Goal: Transaction & Acquisition: Purchase product/service

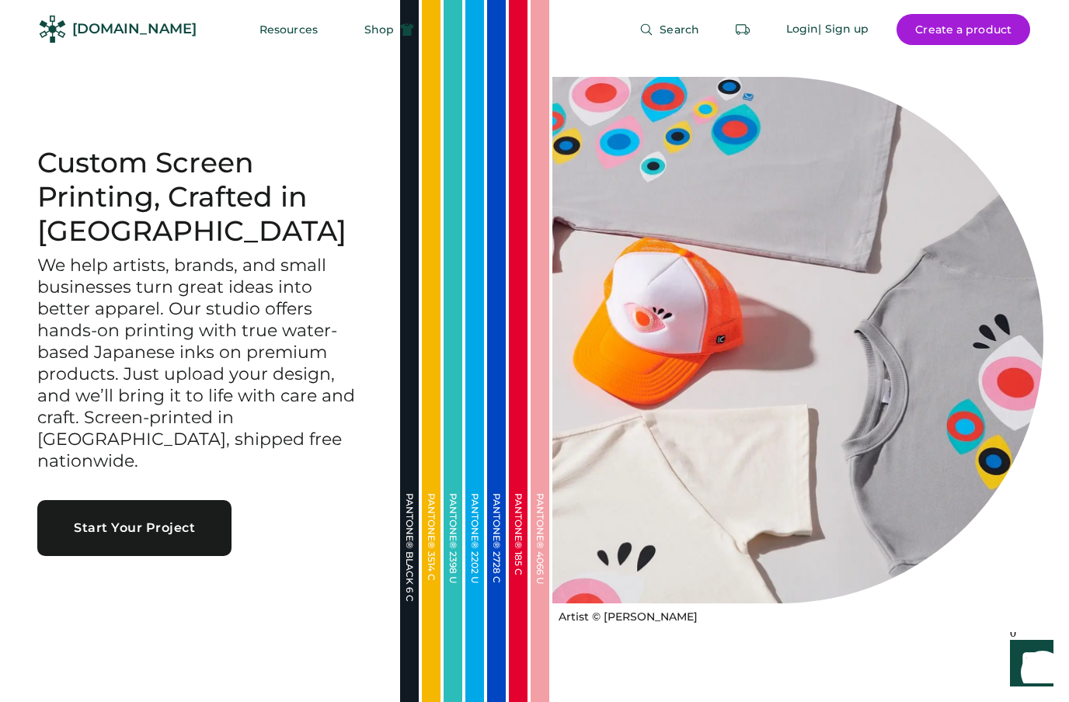
click at [364, 30] on span "Shop" at bounding box center [379, 29] width 30 height 11
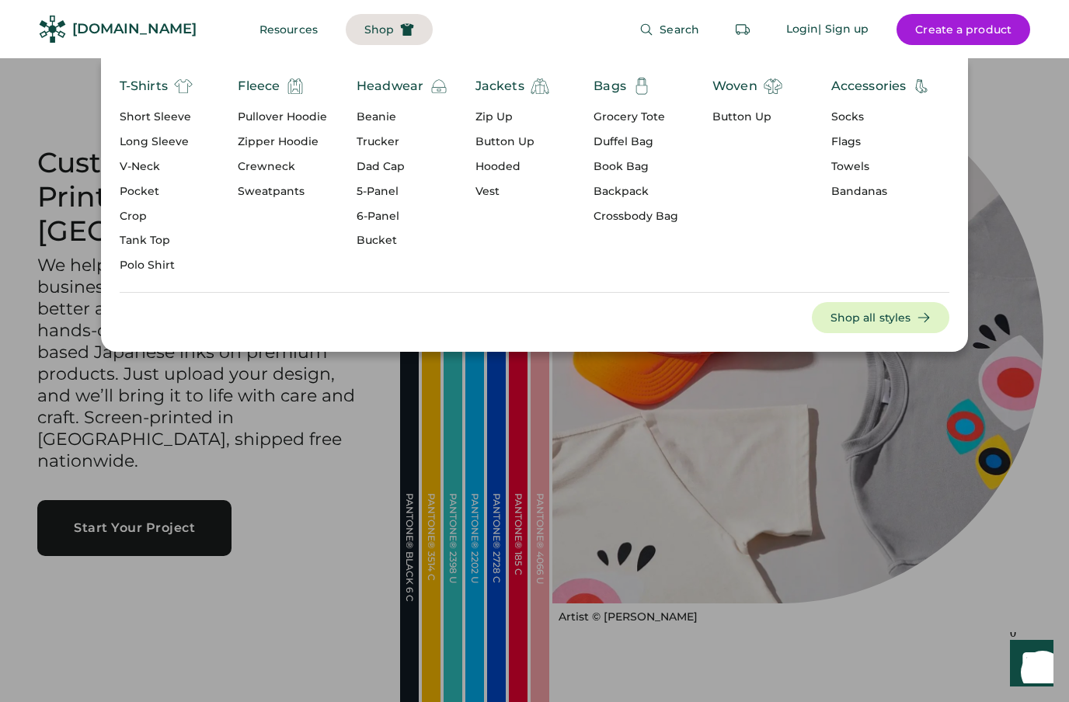
click at [144, 116] on div "Short Sleeve" at bounding box center [156, 118] width 73 height 16
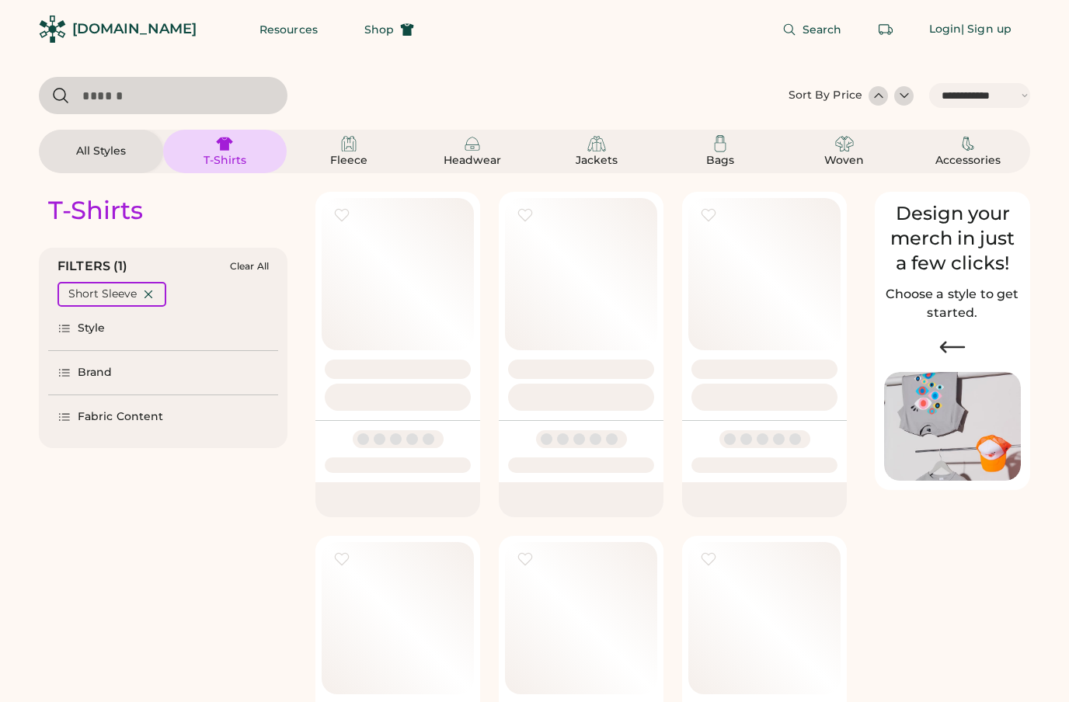
select select "*****"
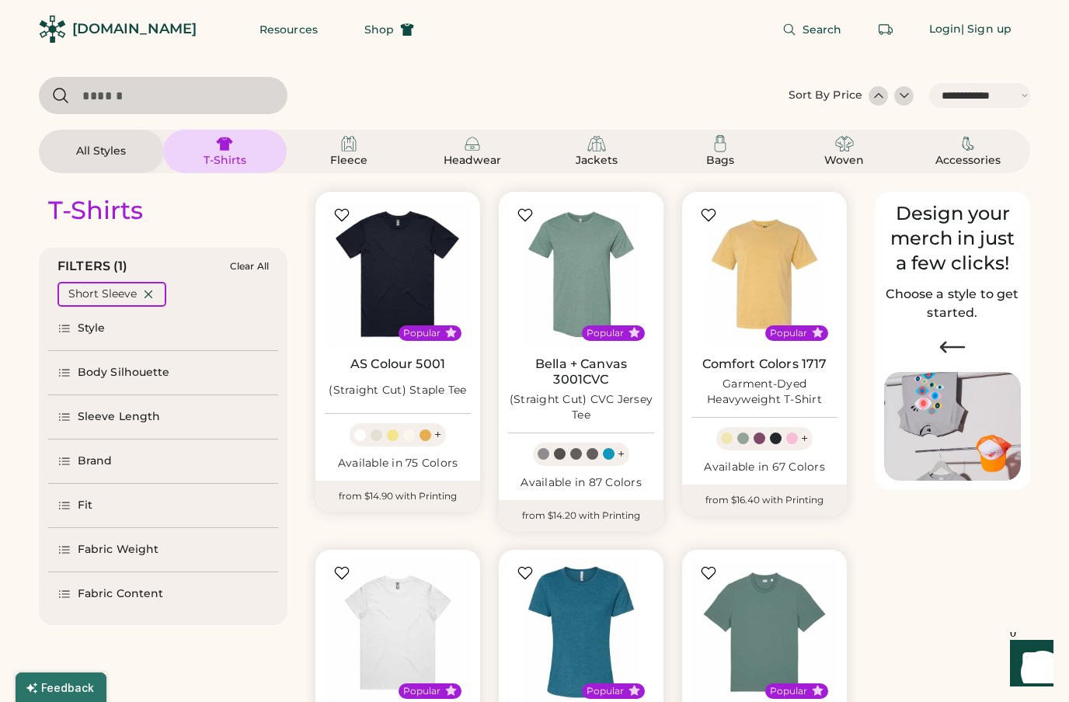
click at [68, 335] on icon at bounding box center [64, 329] width 14 height 14
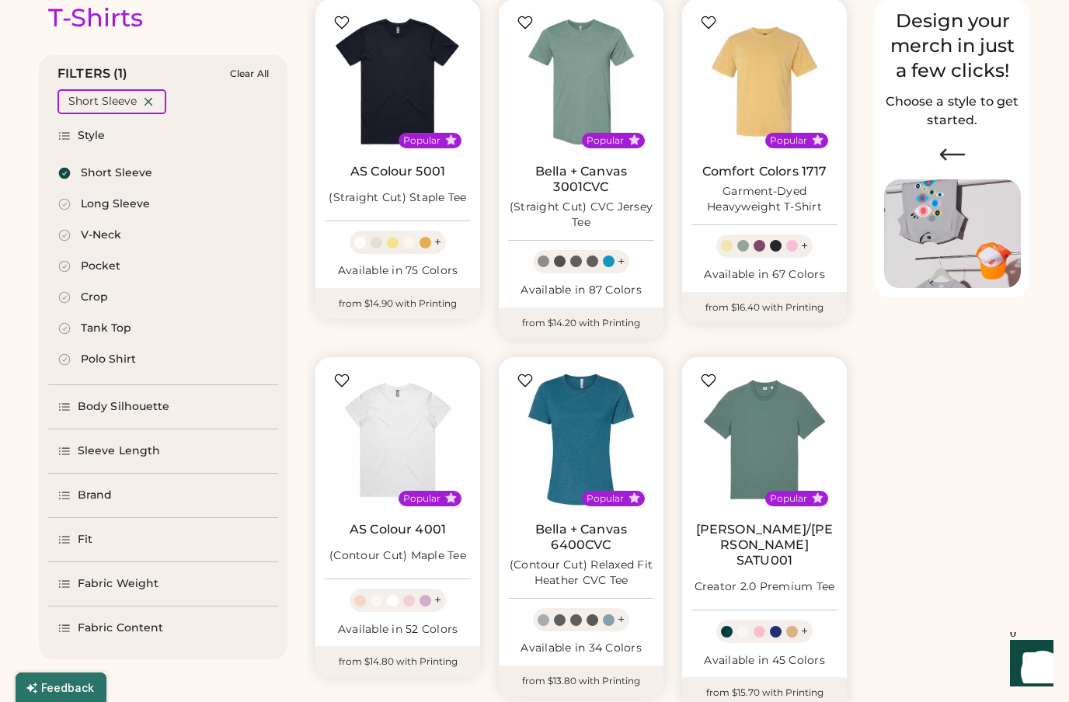
scroll to position [204, 0]
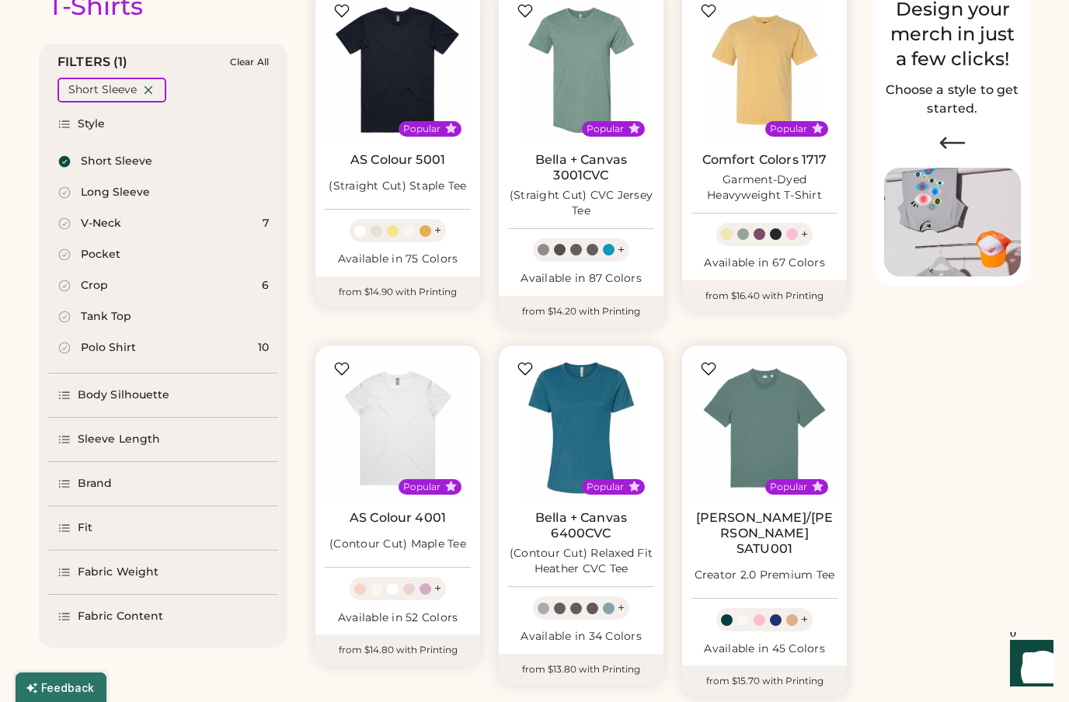
click at [67, 396] on icon at bounding box center [64, 395] width 14 height 14
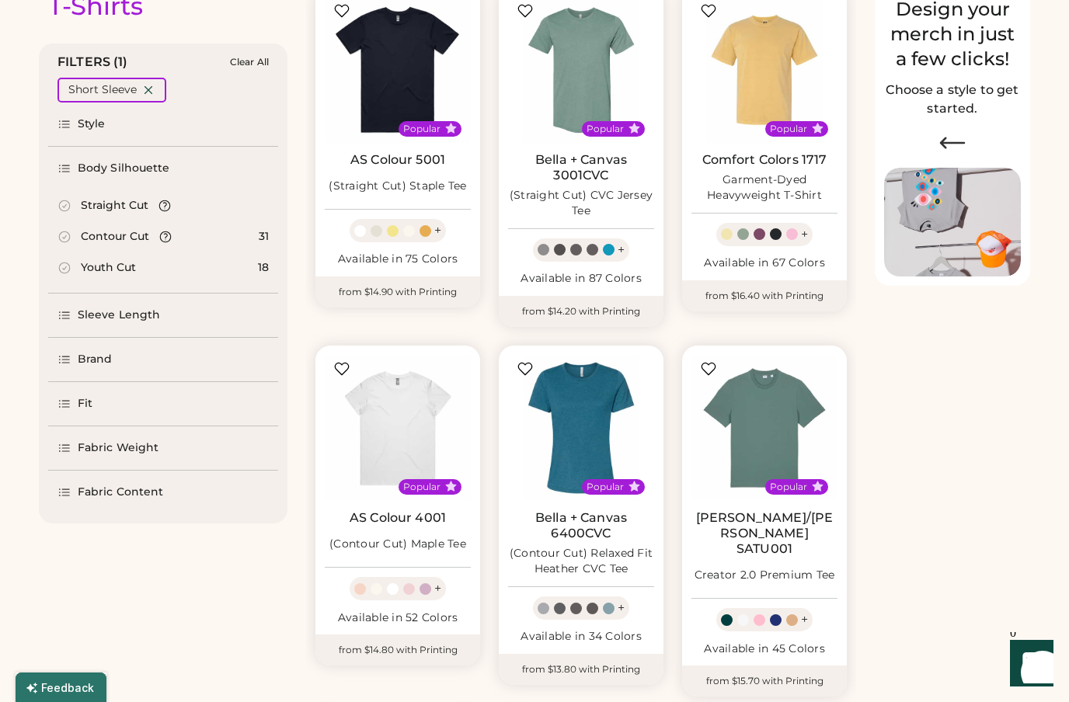
click at [66, 318] on icon at bounding box center [64, 315] width 14 height 14
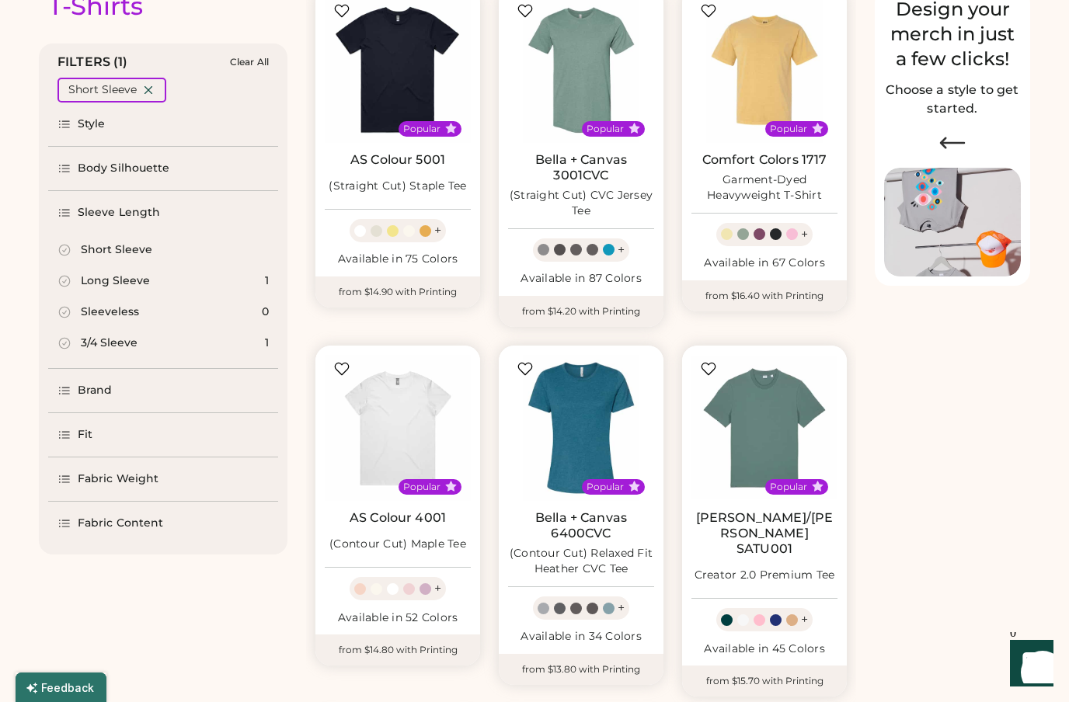
click at [64, 391] on icon at bounding box center [64, 391] width 14 height 14
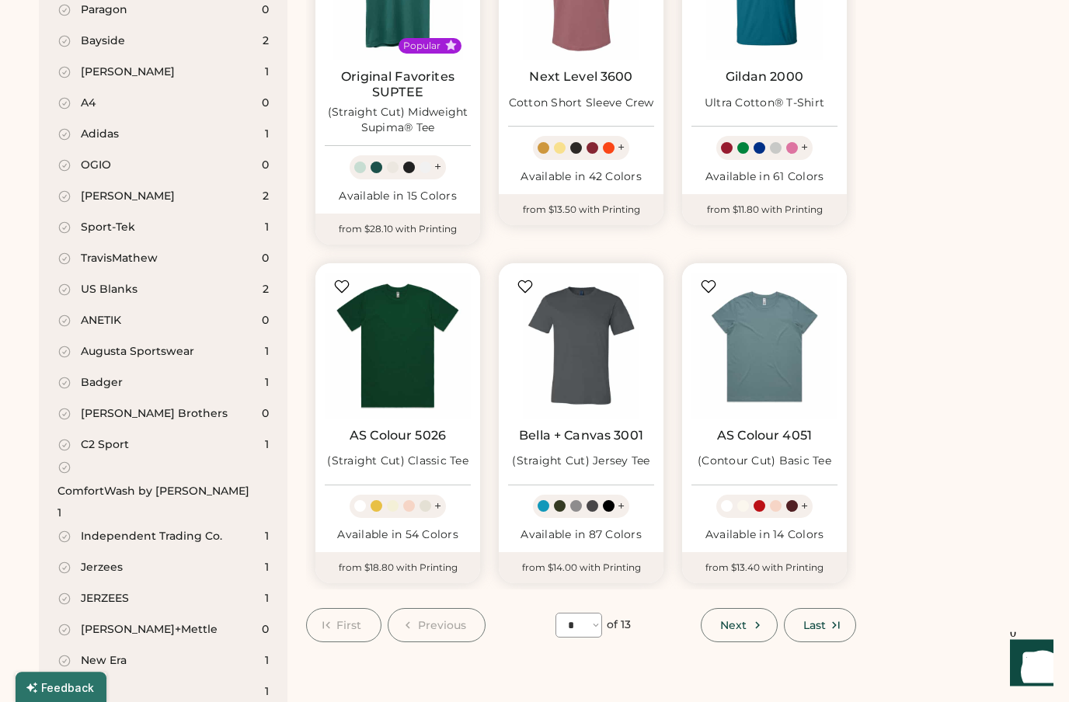
scroll to position [1014, 0]
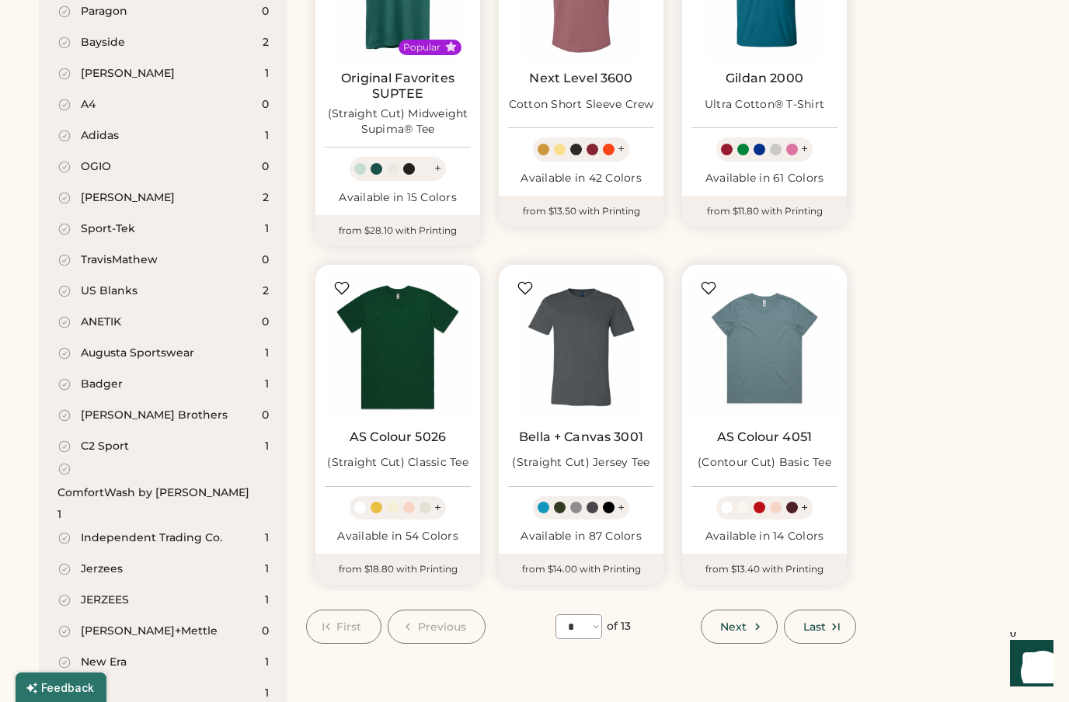
click at [754, 621] on button "Next" at bounding box center [739, 627] width 76 height 34
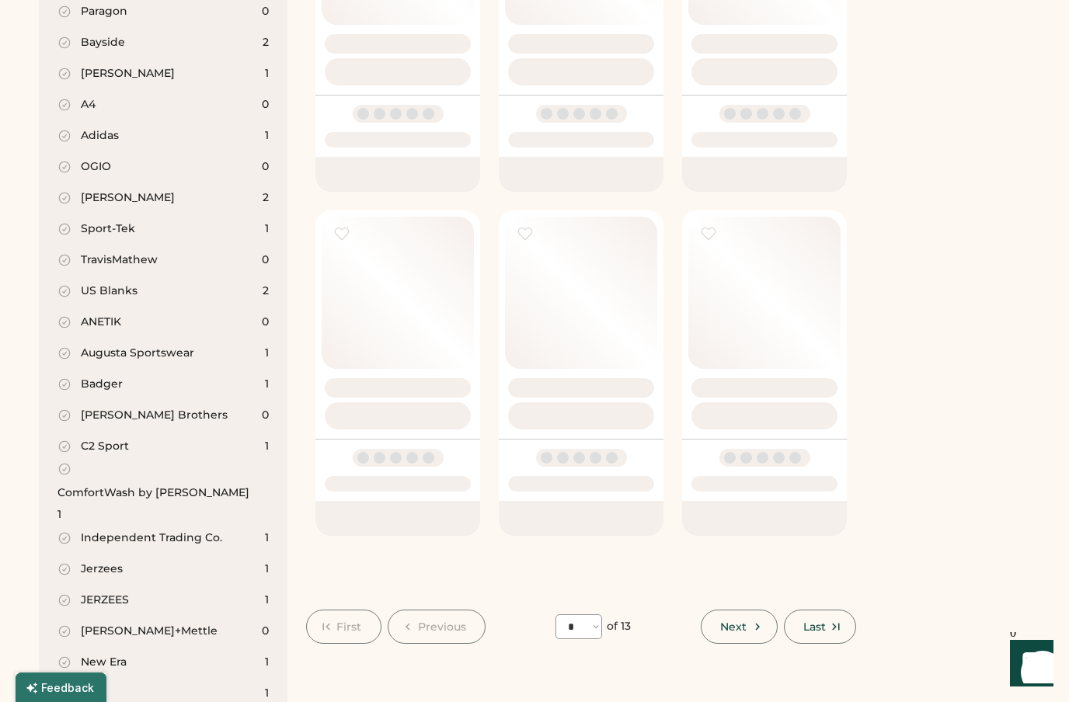
select select "*"
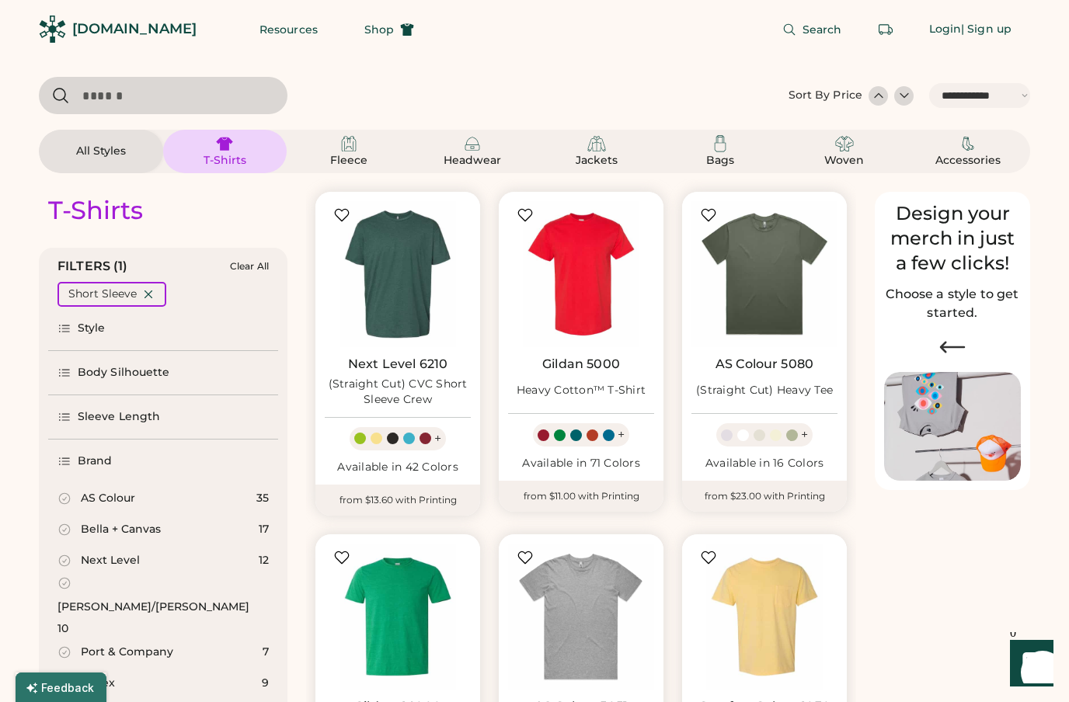
click at [971, 108] on div "**********" at bounding box center [909, 95] width 242 height 37
select select "*****"
select select "*"
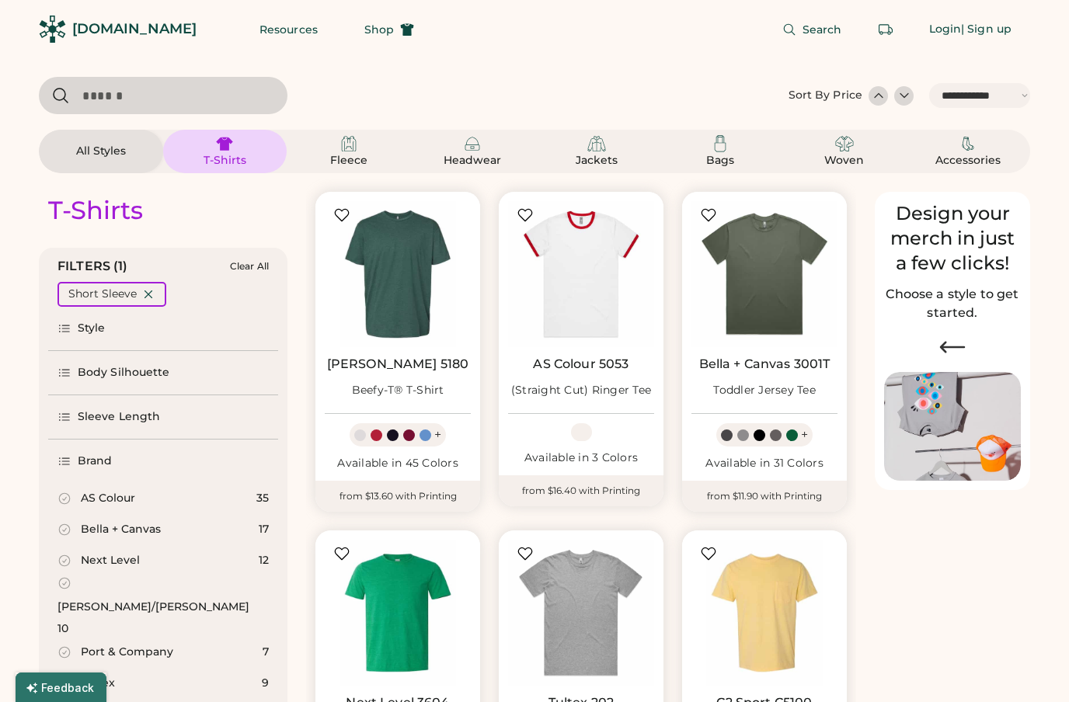
select select "*****"
select select "*"
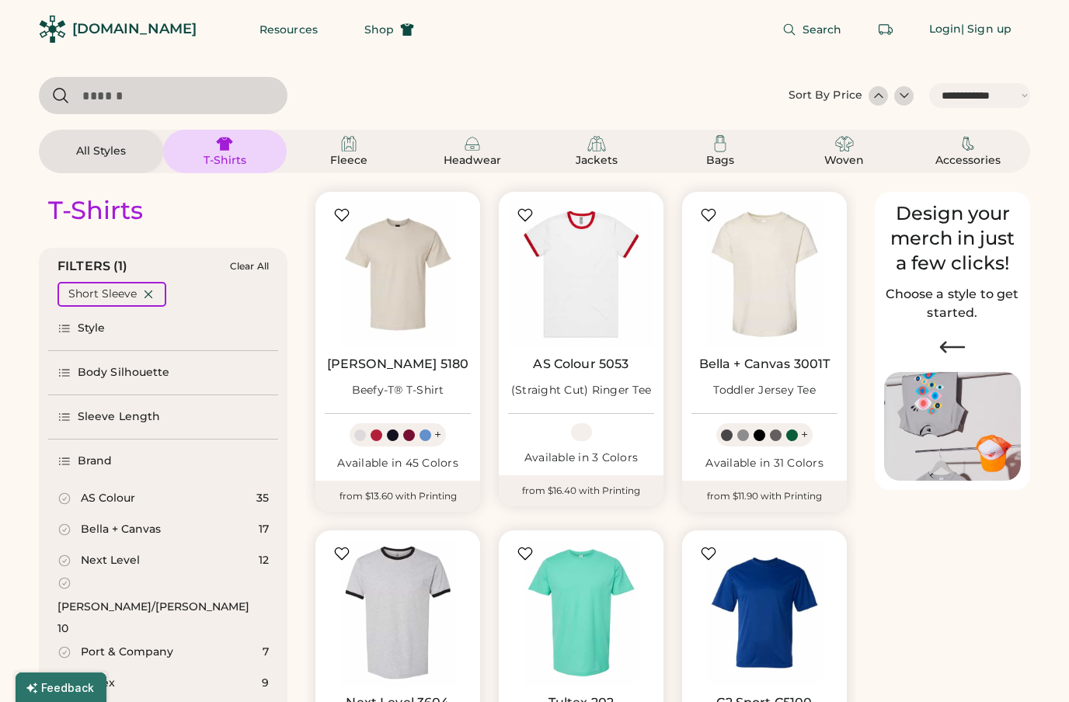
click at [875, 96] on div at bounding box center [879, 96] width 16 height 16
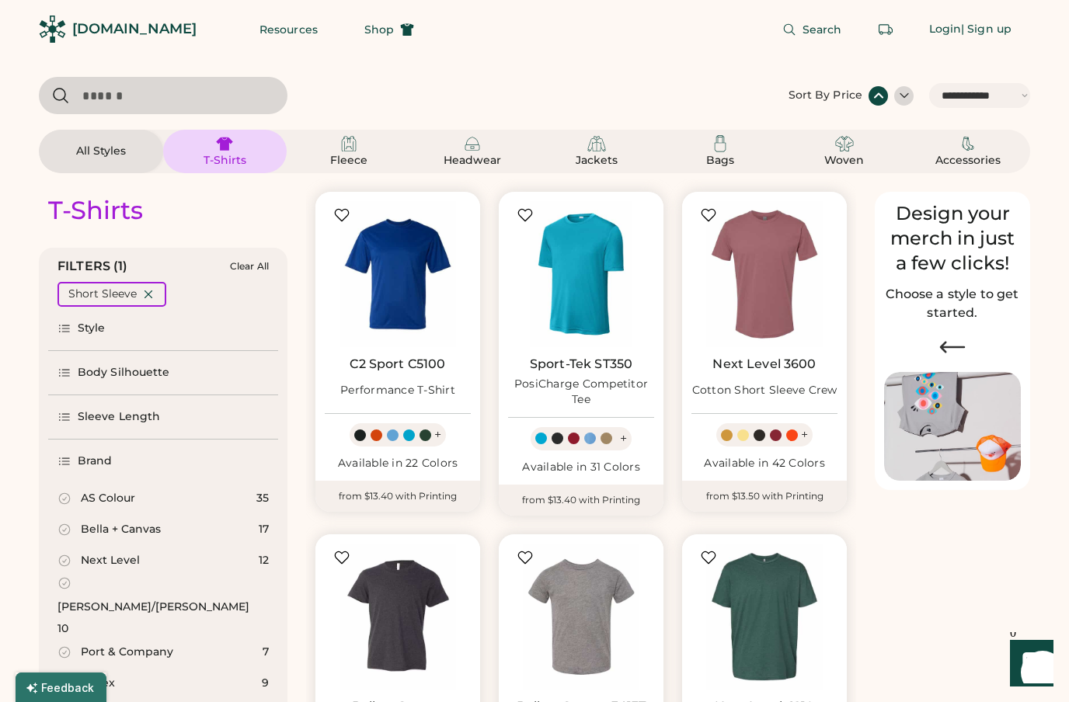
click at [906, 100] on div at bounding box center [904, 96] width 16 height 16
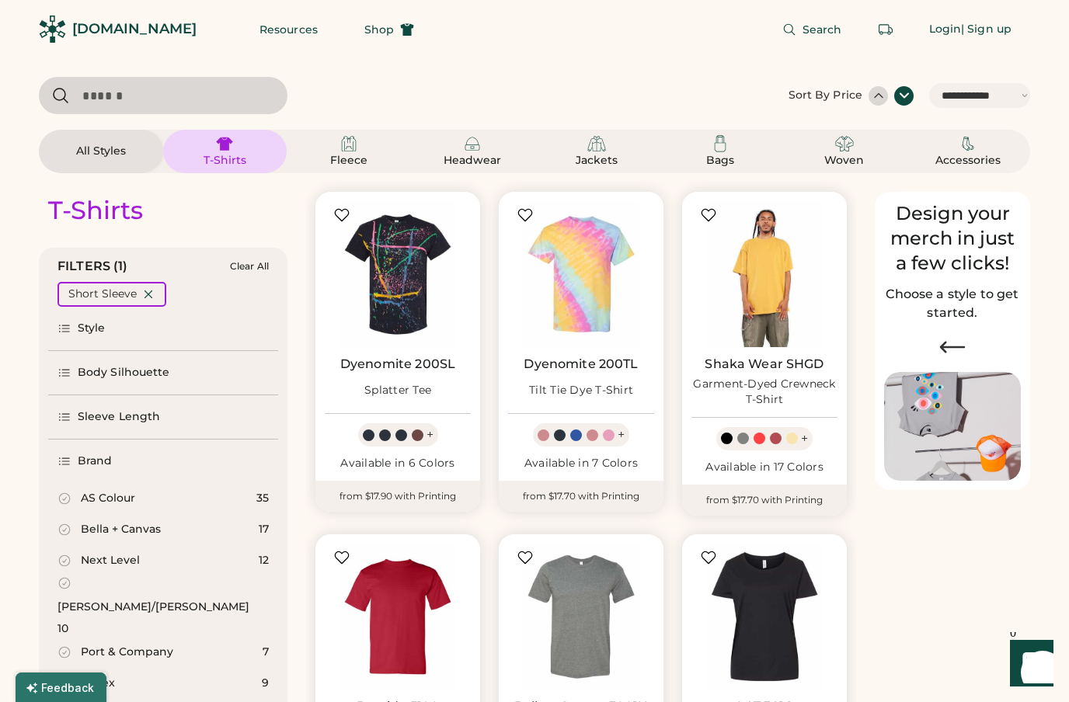
click at [878, 99] on div at bounding box center [879, 96] width 16 height 16
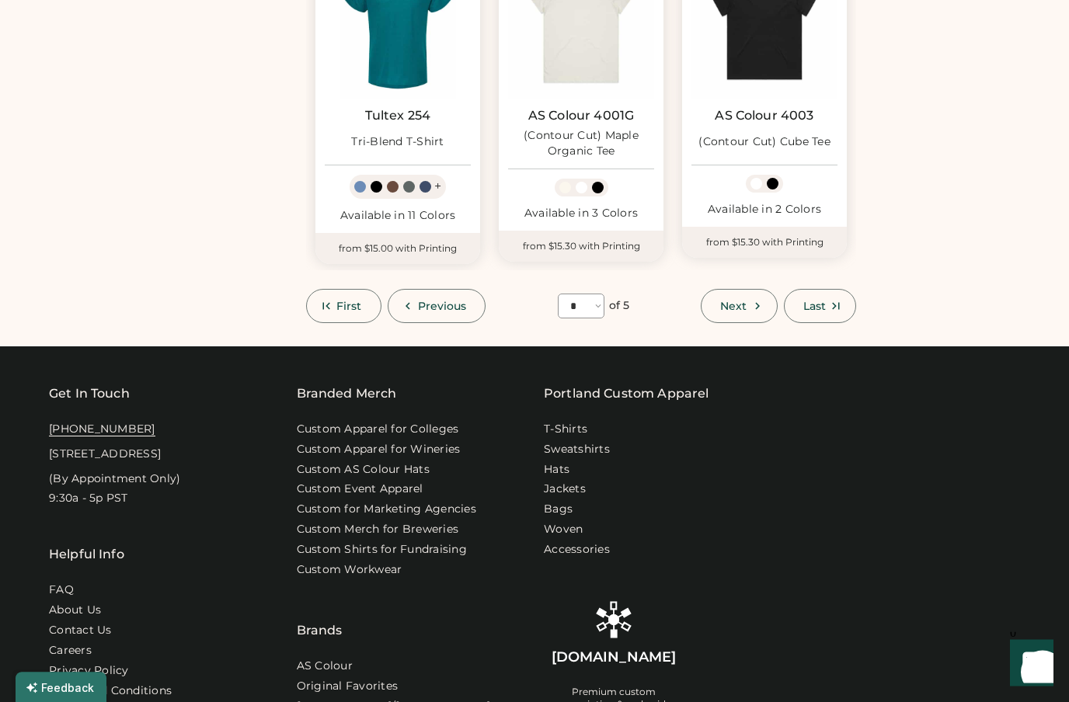
scroll to position [4178, 0]
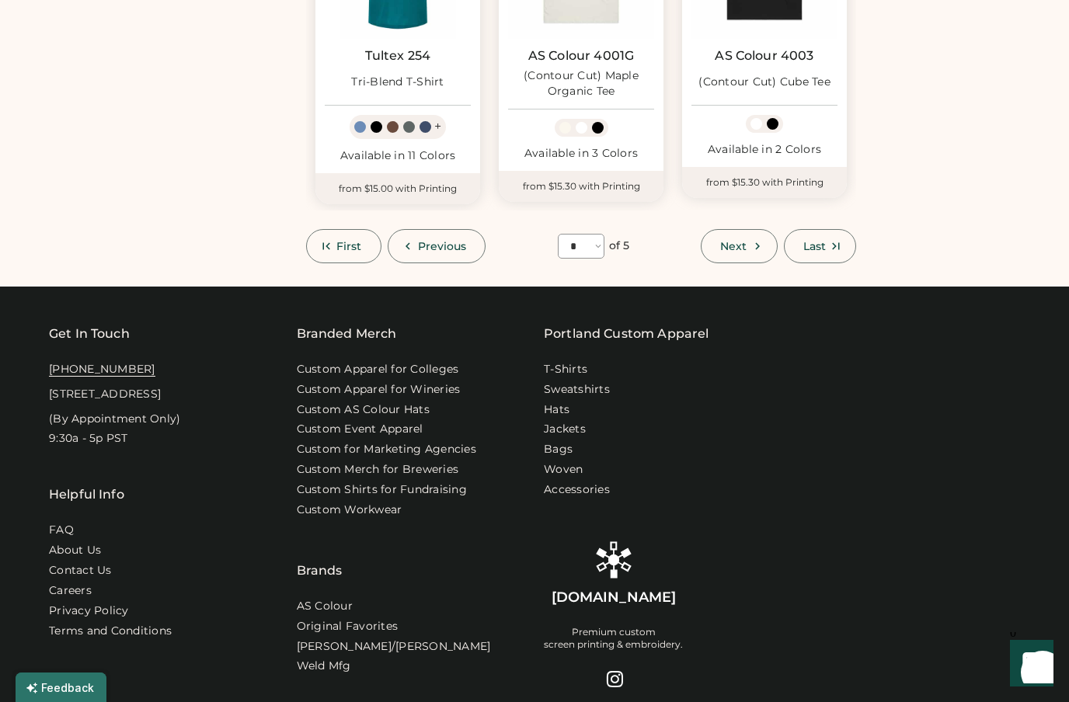
click at [351, 229] on button "First" at bounding box center [343, 246] width 75 height 34
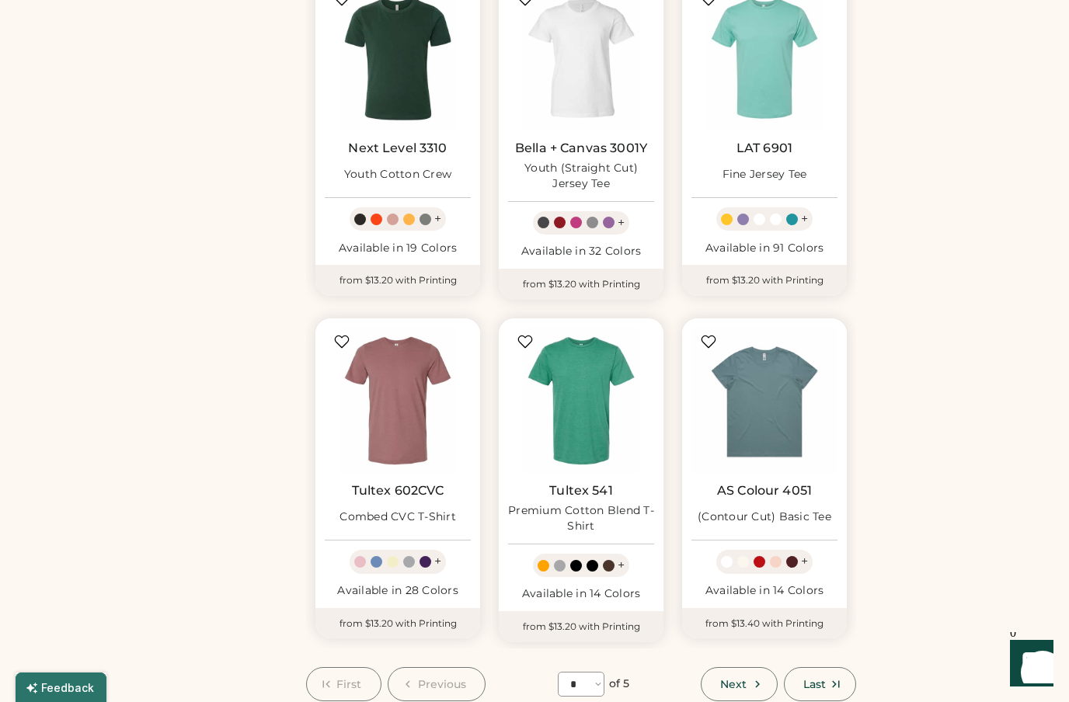
scroll to position [3694, 0]
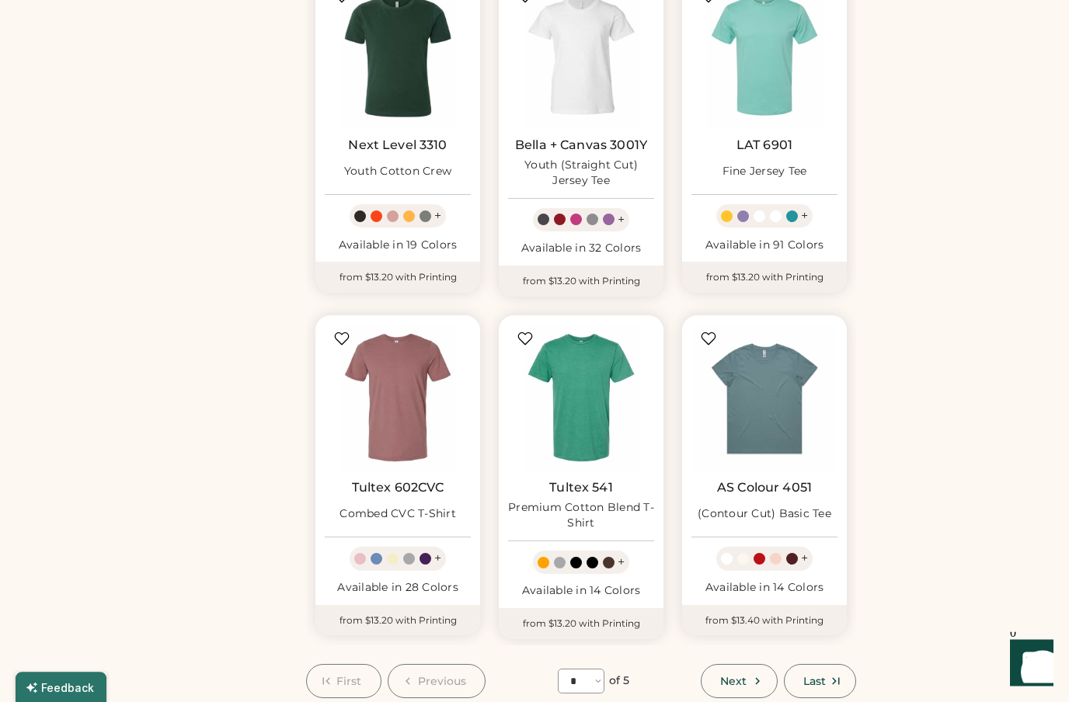
click at [746, 665] on button "Next" at bounding box center [739, 682] width 76 height 34
select select "*"
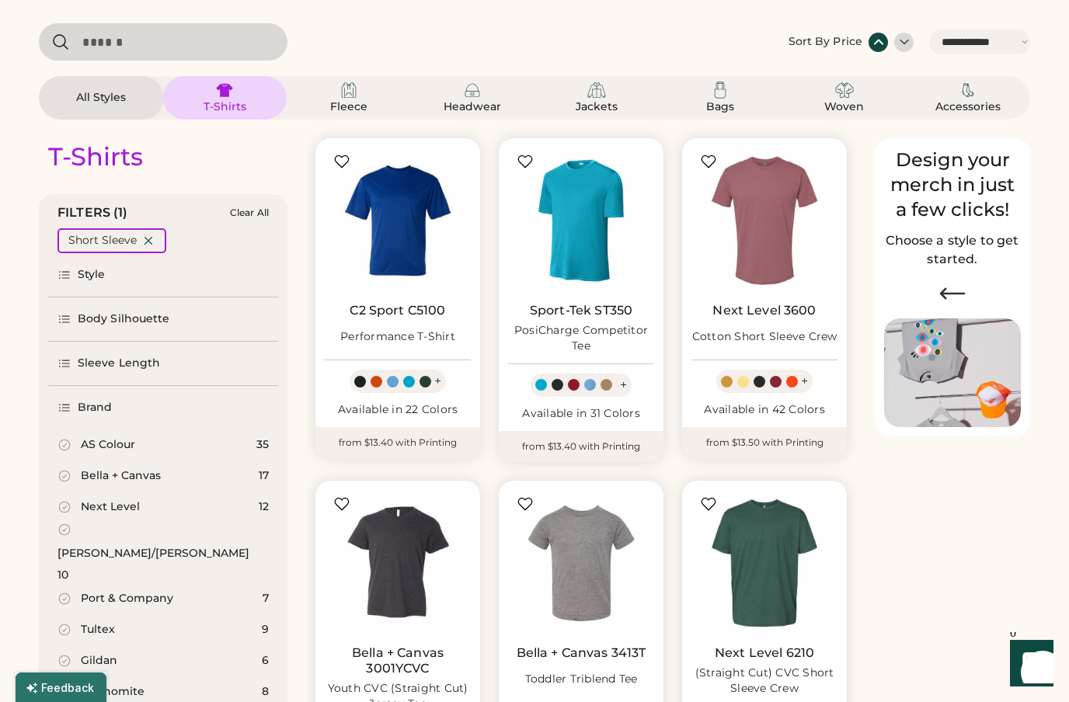
scroll to position [52, 0]
click at [409, 228] on img at bounding box center [398, 222] width 146 height 146
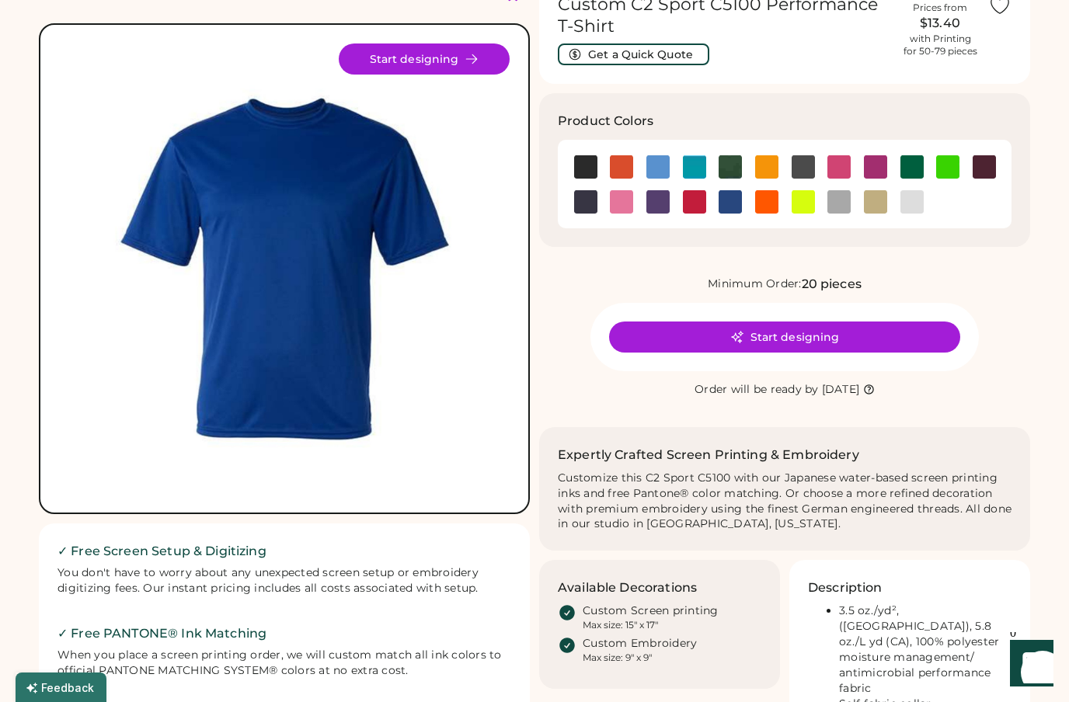
scroll to position [82, 0]
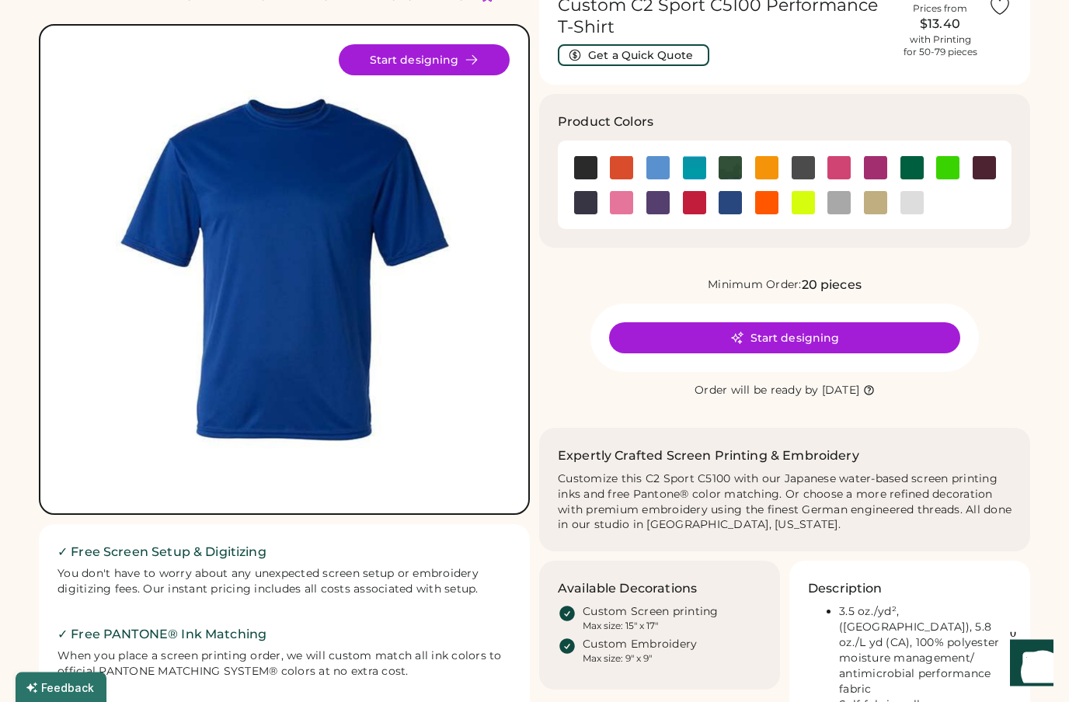
click at [307, 255] on img at bounding box center [284, 270] width 451 height 451
click at [471, 66] on icon at bounding box center [471, 61] width 14 height 14
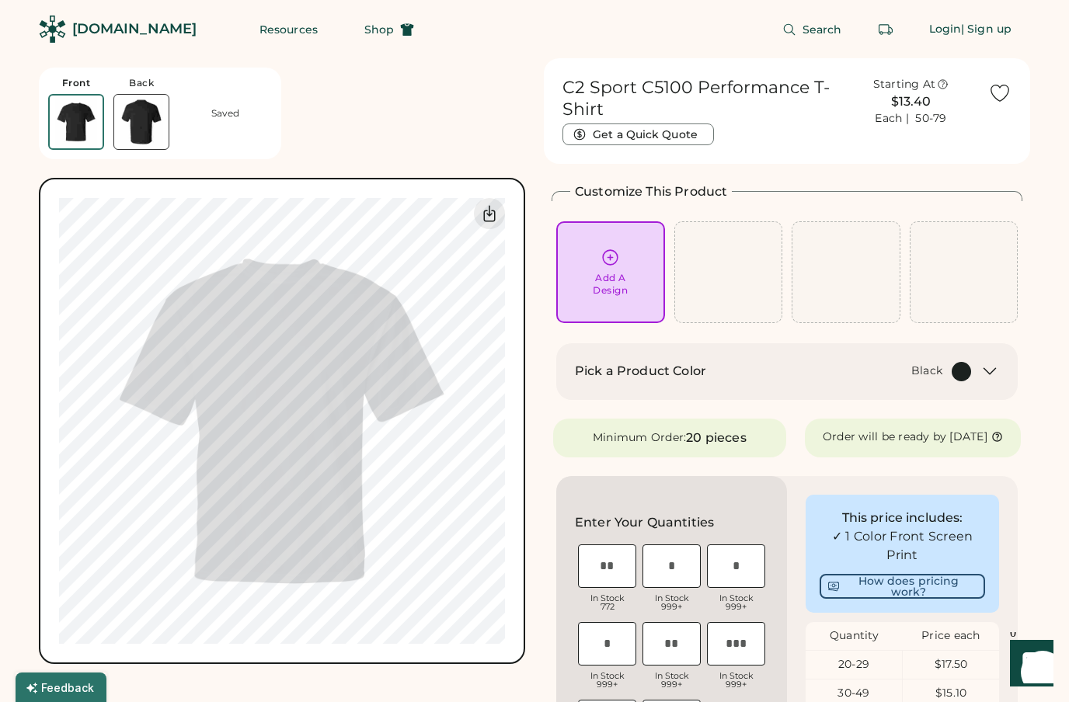
click at [138, 117] on img at bounding box center [141, 122] width 54 height 54
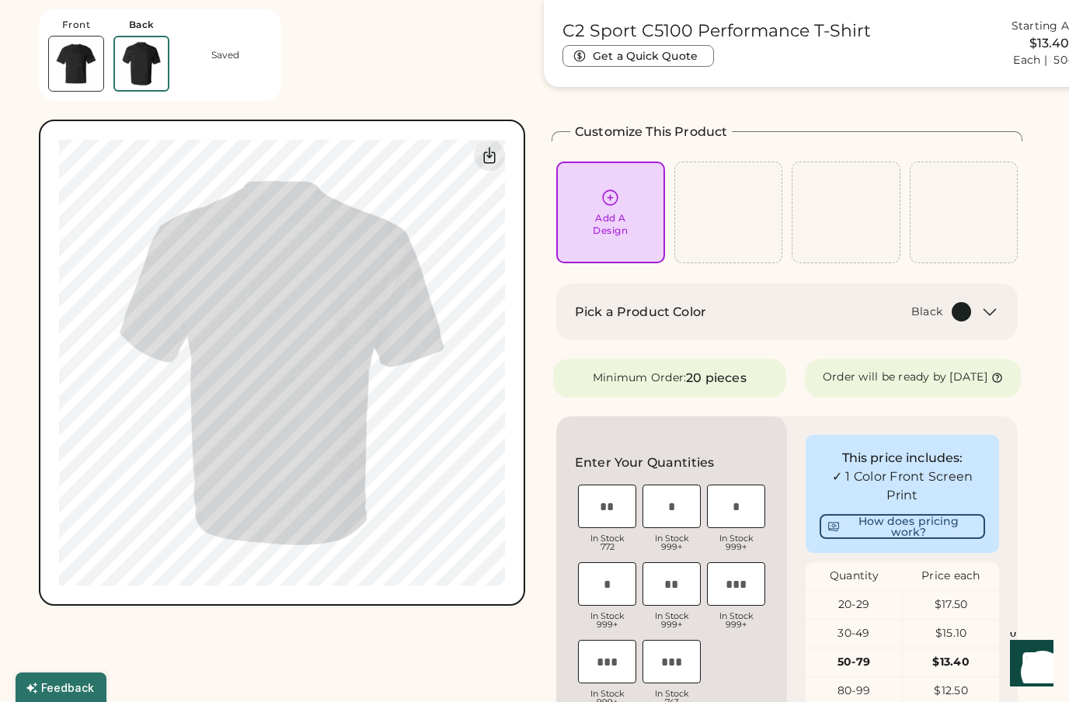
click at [65, 85] on img at bounding box center [76, 64] width 54 height 54
